Goal: Task Accomplishment & Management: Complete application form

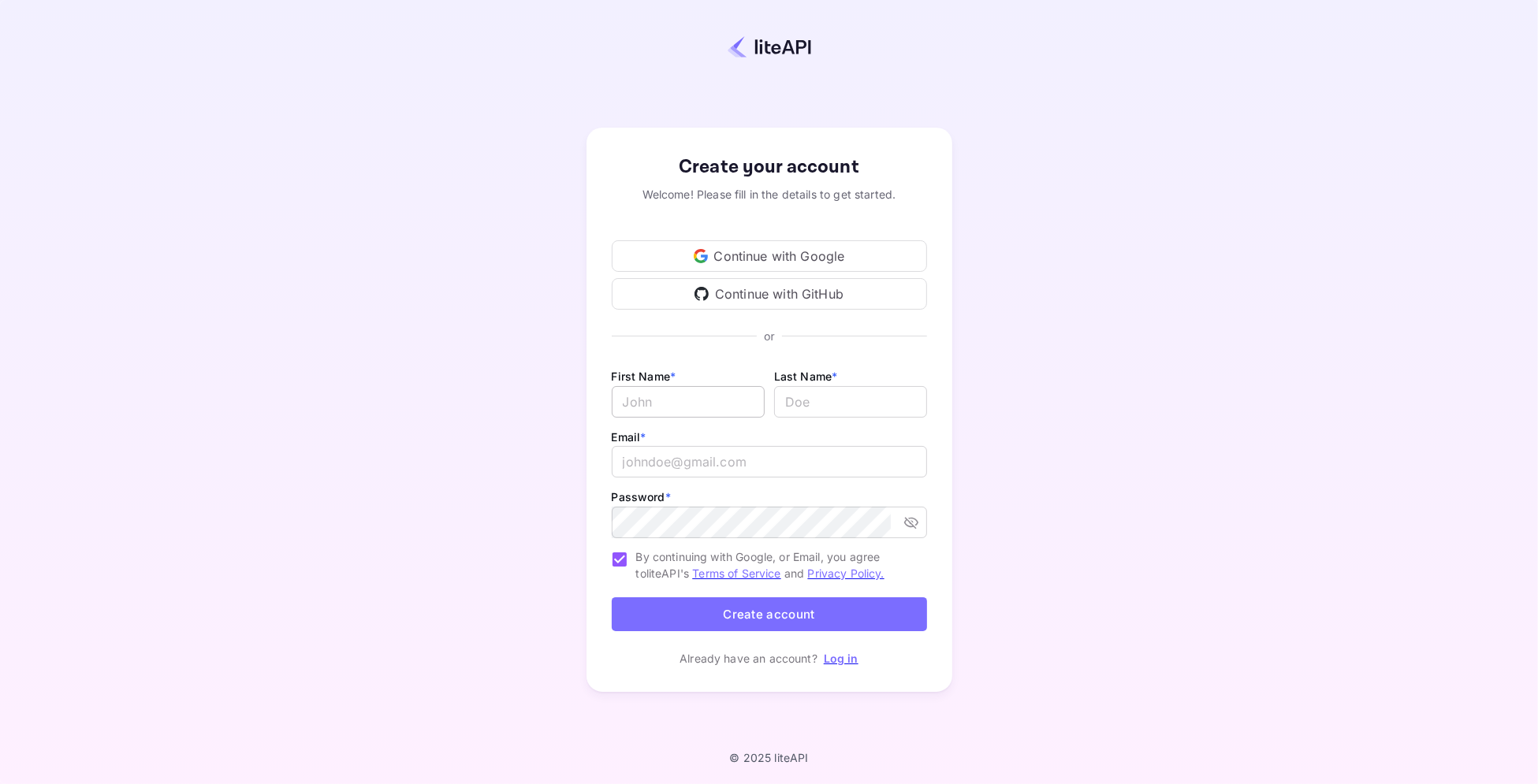
type input "[PERSON_NAME][EMAIL_ADDRESS][DOMAIN_NAME]"
click at [656, 412] on input "Email *" at bounding box center [688, 401] width 153 height 32
type input "Skift"
type input "."
click at [685, 470] on input "[PERSON_NAME][EMAIL_ADDRESS][DOMAIN_NAME]" at bounding box center [769, 461] width 316 height 32
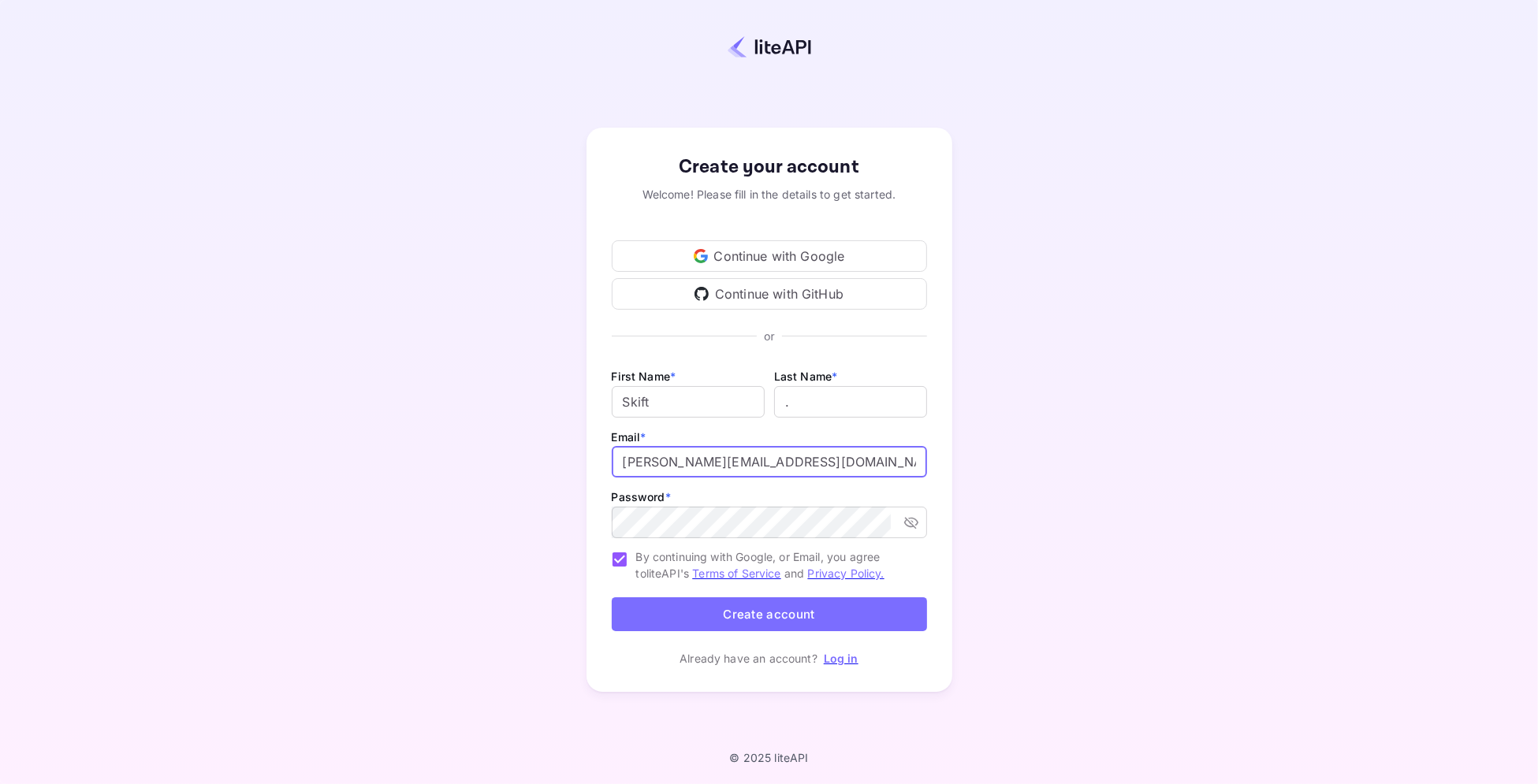
click at [685, 470] on input "[PERSON_NAME][EMAIL_ADDRESS][DOMAIN_NAME]" at bounding box center [769, 461] width 316 height 32
type input "[PERSON_NAME][EMAIL_ADDRESS][DOMAIN_NAME]"
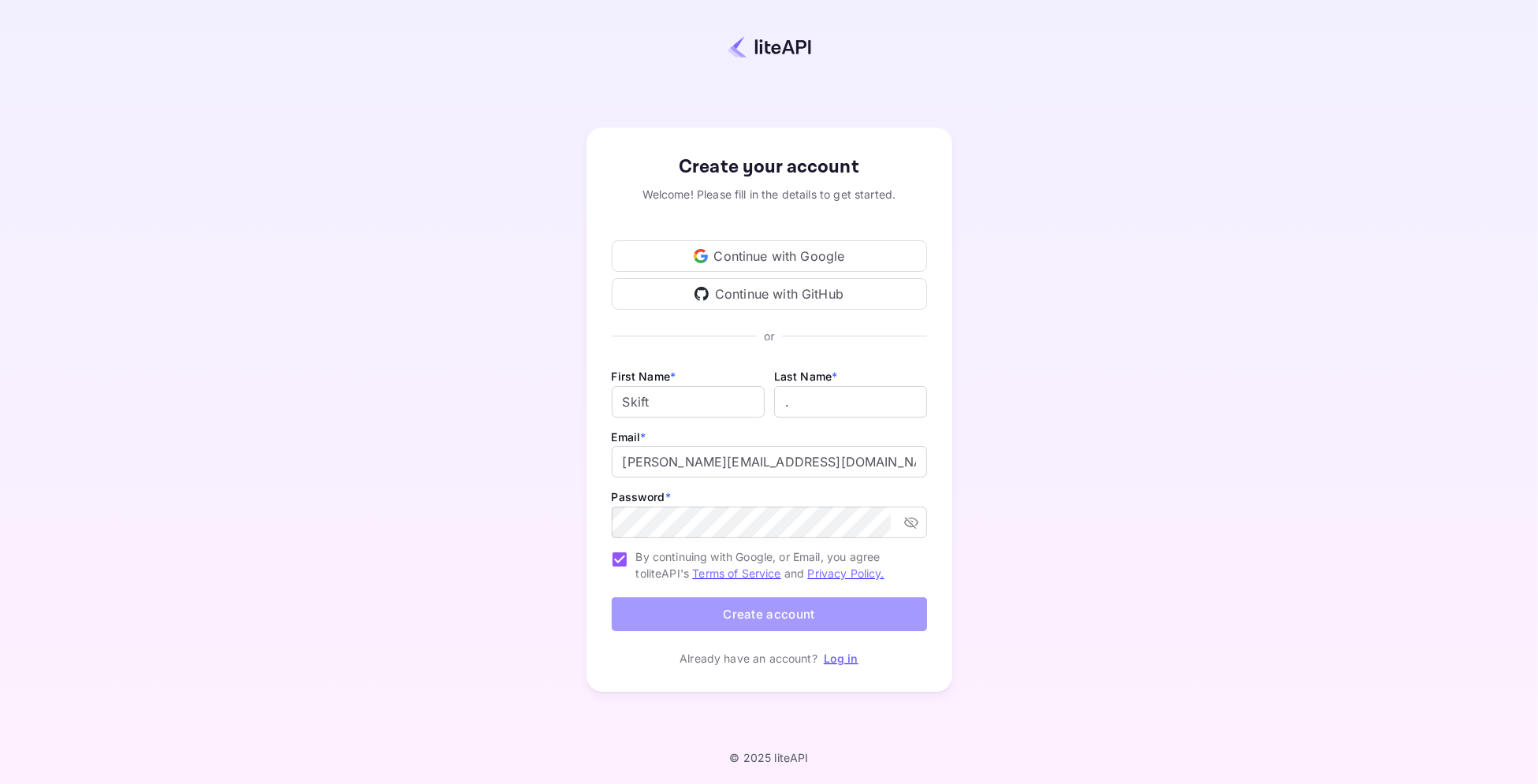
click at [730, 621] on button "Create account" at bounding box center [769, 614] width 316 height 34
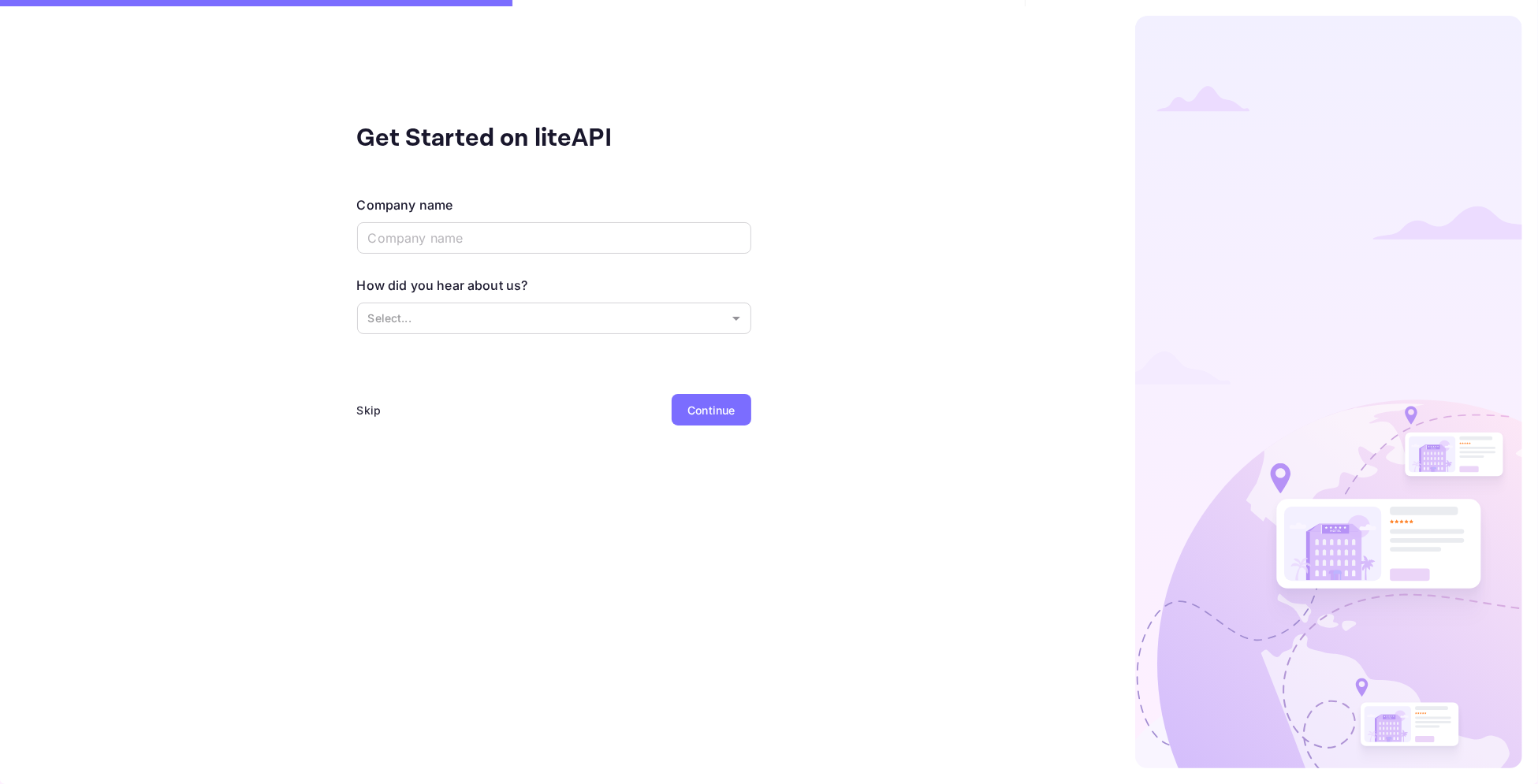
click at [363, 407] on div "Skip" at bounding box center [369, 410] width 24 height 16
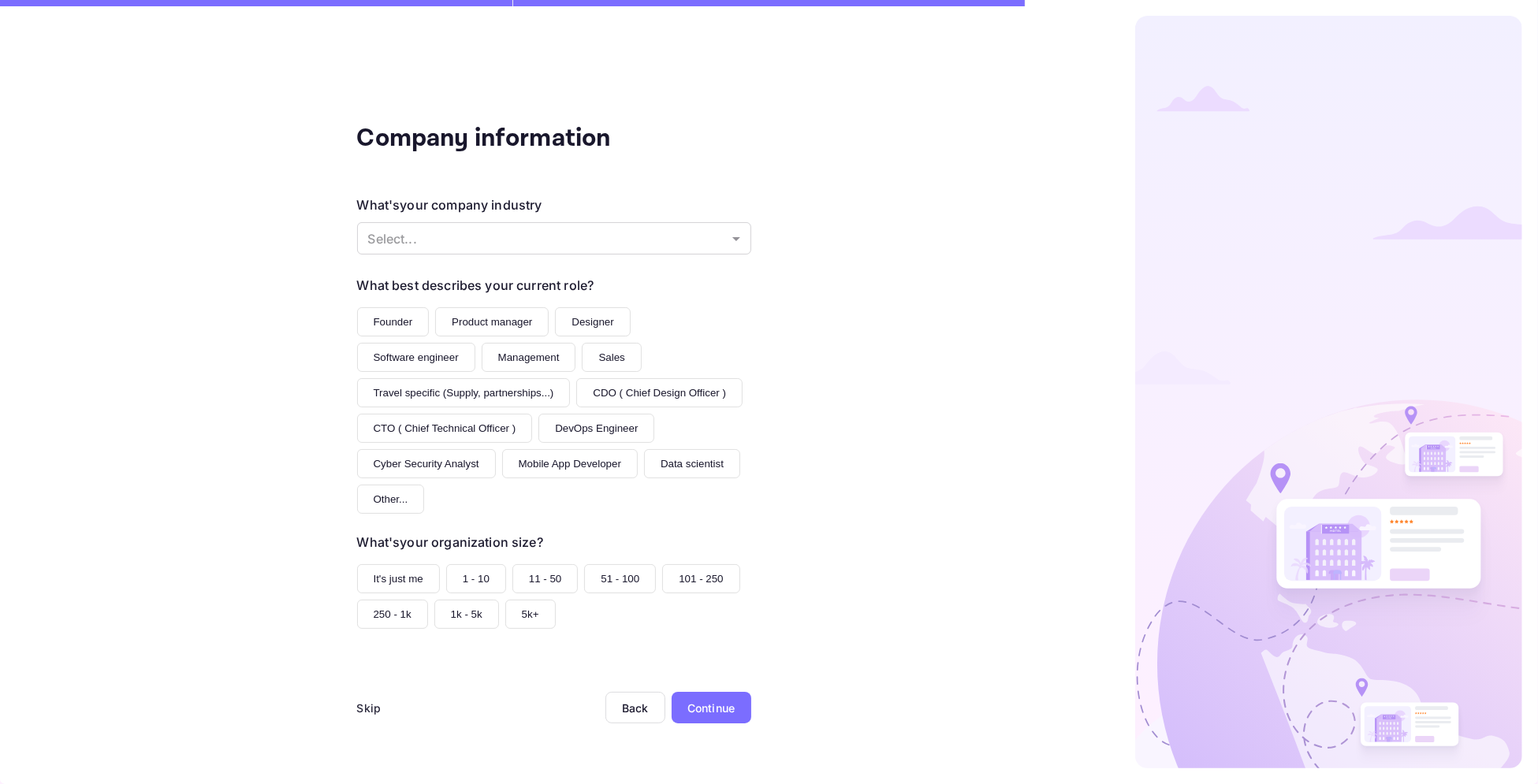
click at [359, 700] on div "Skip" at bounding box center [369, 708] width 24 height 32
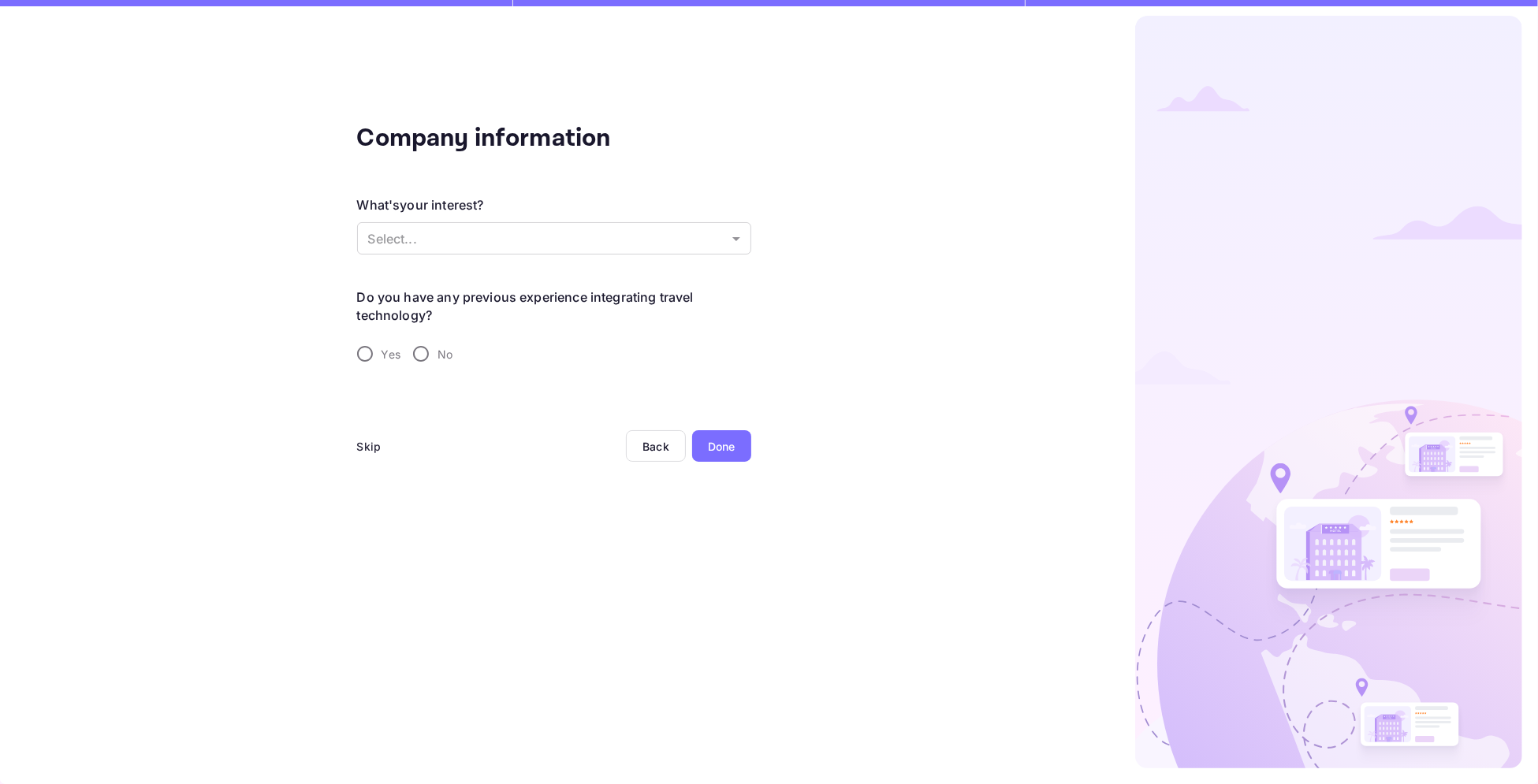
click at [367, 443] on div "Skip" at bounding box center [369, 446] width 24 height 16
